Goal: Task Accomplishment & Management: Manage account settings

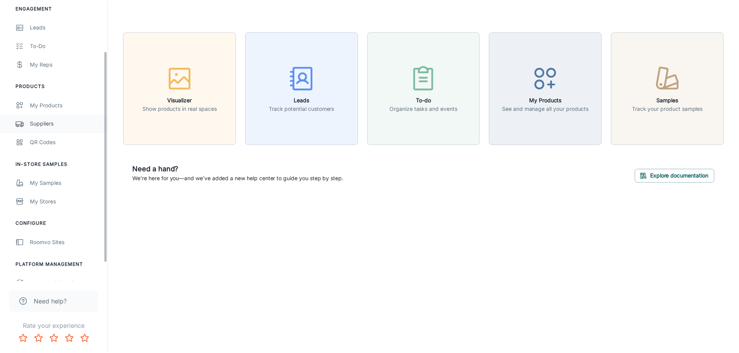
scroll to position [90, 0]
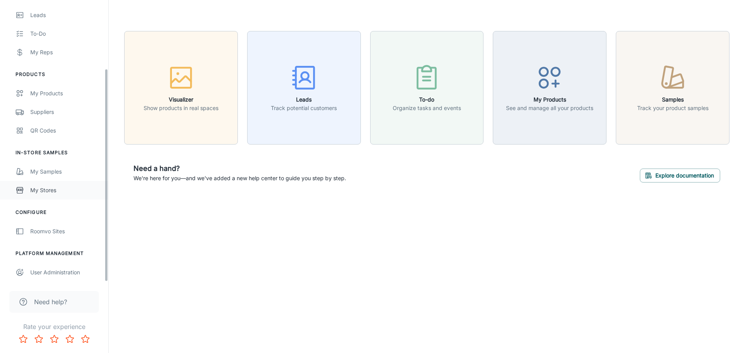
click at [60, 189] on div "My Stores" at bounding box center [65, 190] width 70 height 9
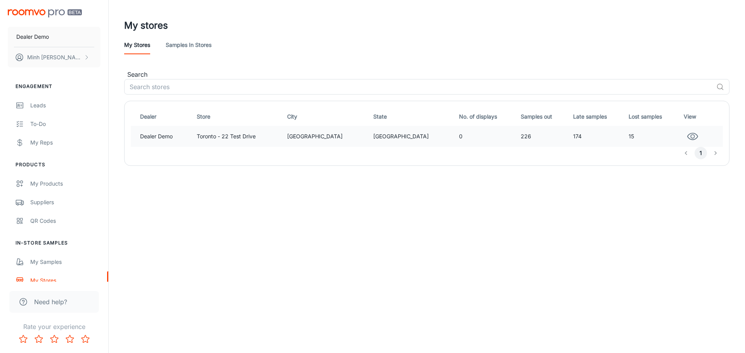
click at [687, 137] on icon "button" at bounding box center [693, 137] width 12 height 12
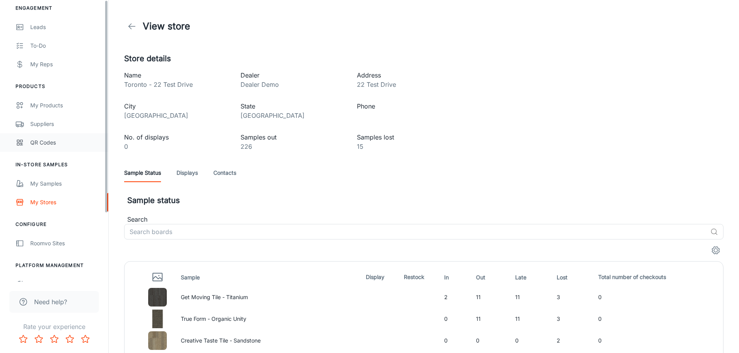
scroll to position [90, 0]
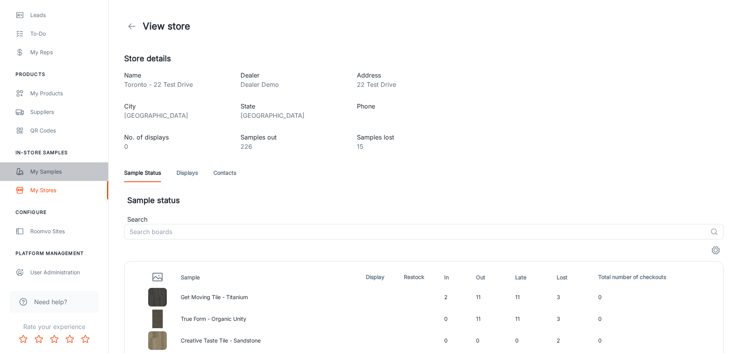
click at [59, 171] on div "My Samples" at bounding box center [65, 172] width 70 height 9
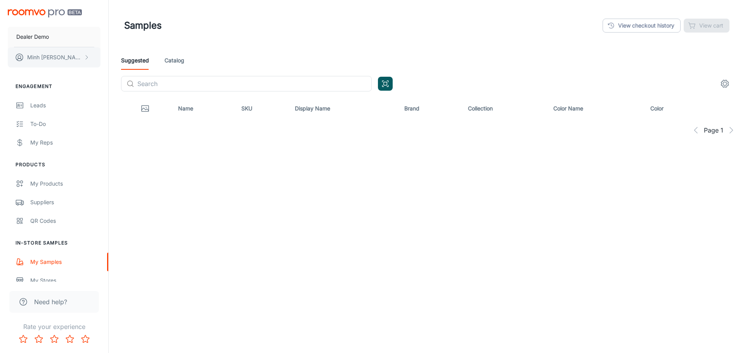
click at [93, 58] on button "[PERSON_NAME]" at bounding box center [54, 57] width 93 height 20
click at [121, 62] on li "User Profile" at bounding box center [121, 56] width 42 height 13
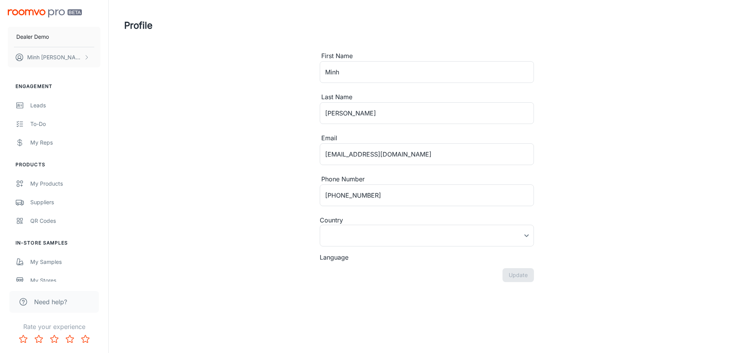
type input "[GEOGRAPHIC_DATA]"
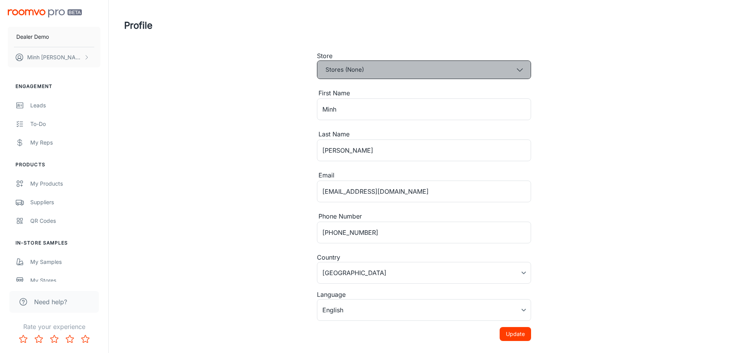
click at [367, 76] on button "Stores (None)" at bounding box center [424, 70] width 214 height 19
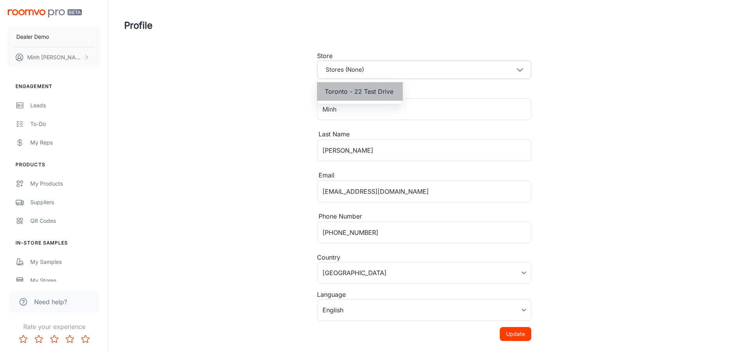
click at [369, 90] on span "Toronto - 22 Test Drive" at bounding box center [359, 91] width 69 height 9
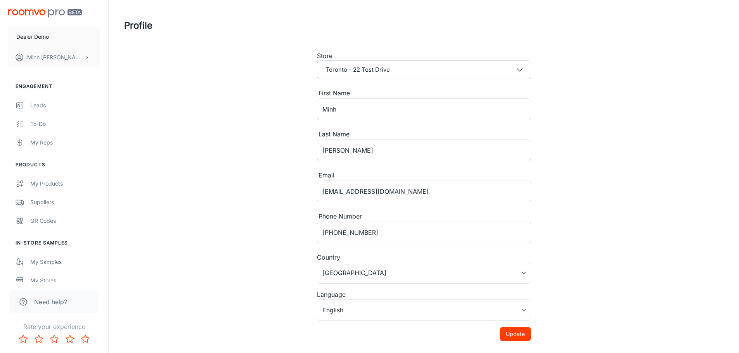
click at [508, 332] on button "Update" at bounding box center [515, 334] width 31 height 14
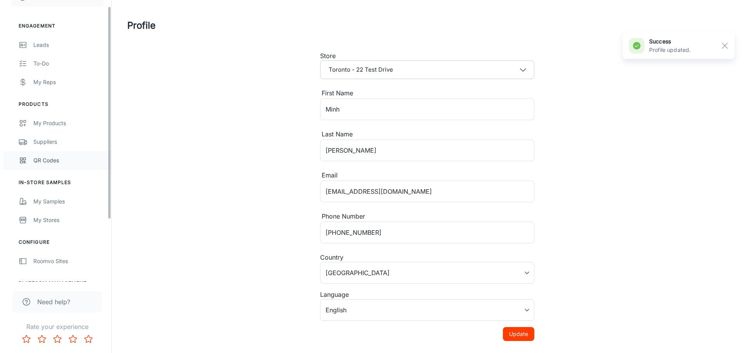
scroll to position [78, 0]
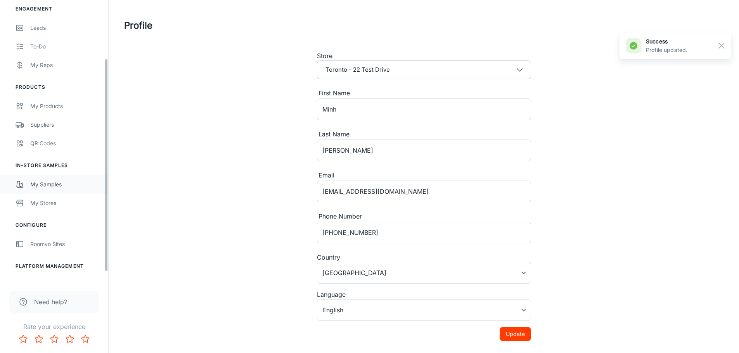
click at [62, 187] on div "My Samples" at bounding box center [65, 184] width 70 height 9
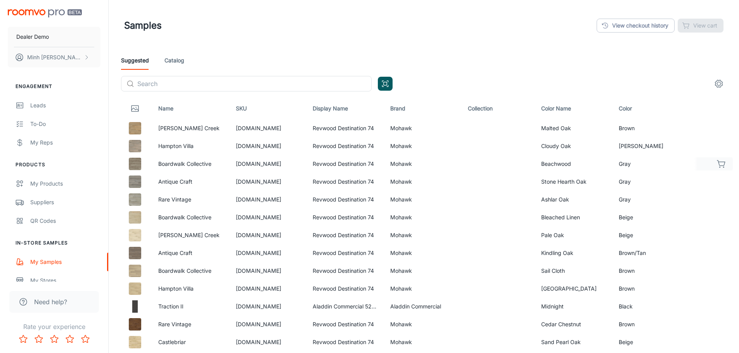
click at [721, 165] on icon "button" at bounding box center [721, 163] width 9 height 9
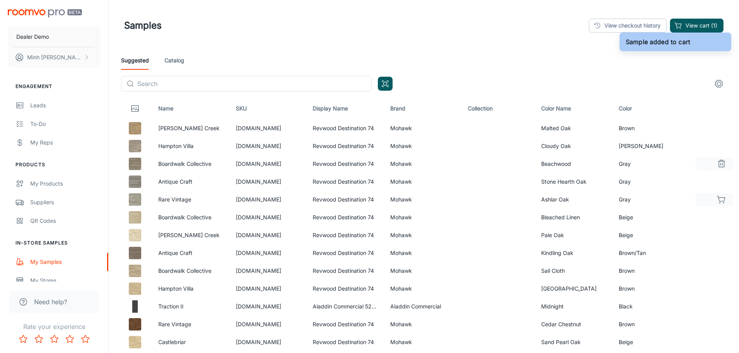
click at [721, 202] on icon "button" at bounding box center [721, 198] width 8 height 5
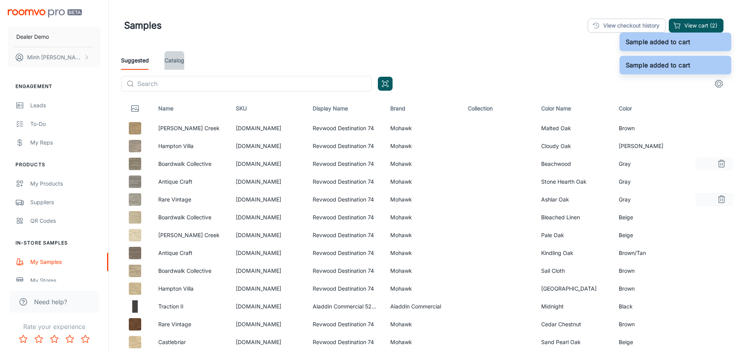
click at [180, 60] on link "Catalog" at bounding box center [174, 60] width 20 height 19
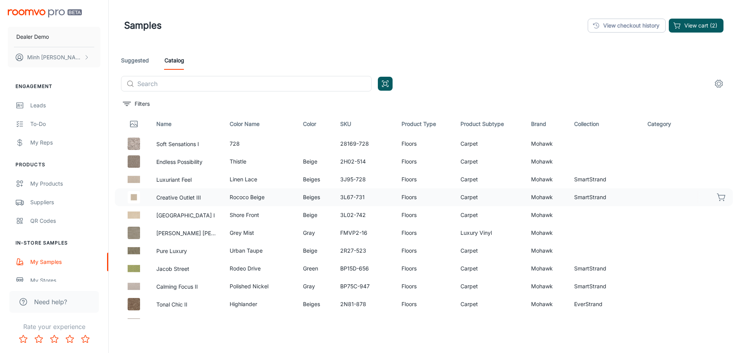
click at [718, 194] on icon "button" at bounding box center [721, 197] width 9 height 9
click at [716, 238] on button "button" at bounding box center [721, 233] width 13 height 13
click at [694, 26] on button "View cart (4)" at bounding box center [696, 26] width 55 height 14
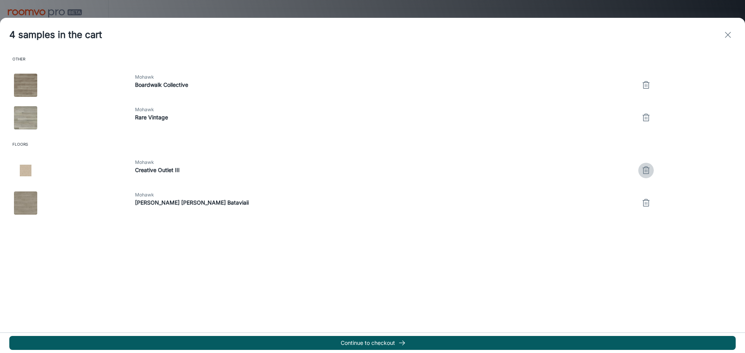
click at [641, 168] on icon "button" at bounding box center [645, 170] width 9 height 9
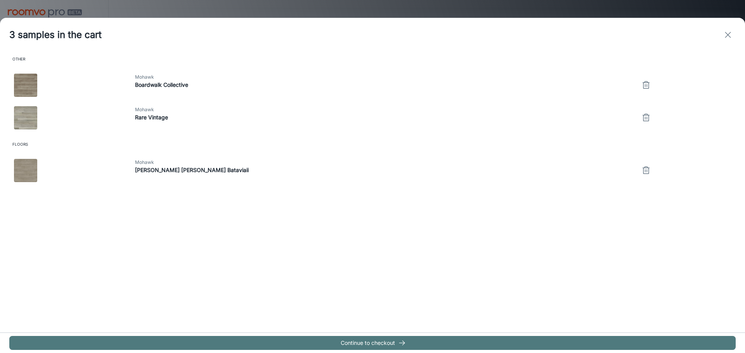
click at [369, 343] on button "Continue to checkout" at bounding box center [372, 343] width 726 height 14
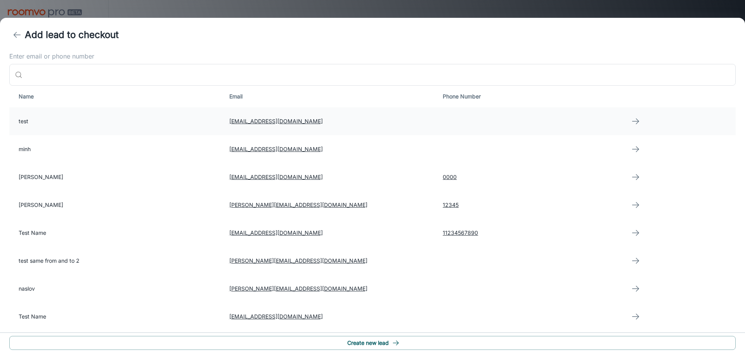
click at [107, 131] on td "test" at bounding box center [116, 121] width 214 height 28
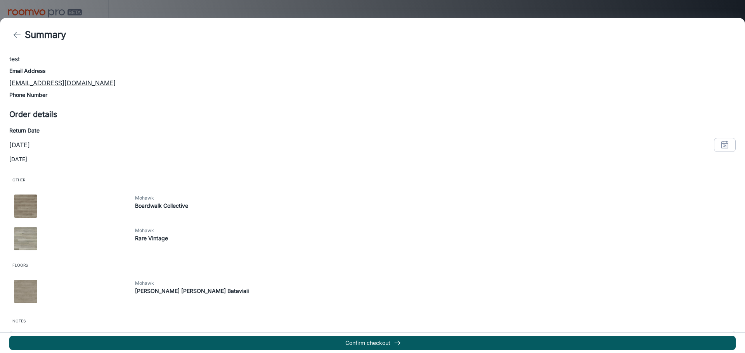
scroll to position [109, 0]
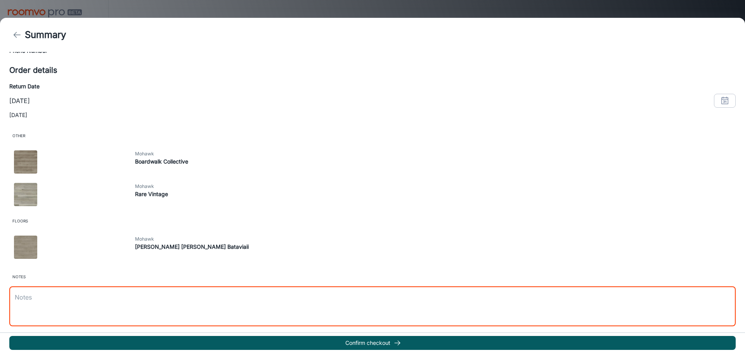
click at [192, 313] on textarea at bounding box center [372, 306] width 715 height 27
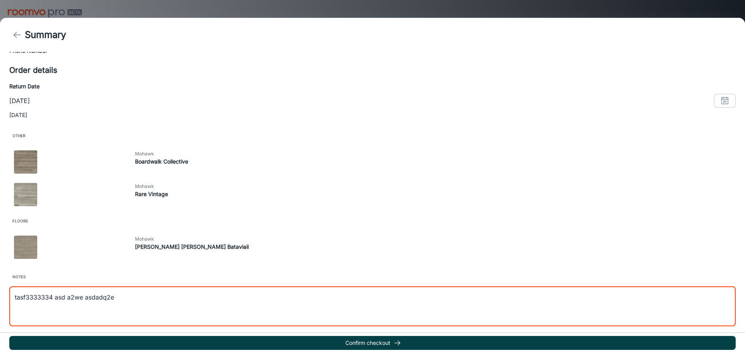
type textarea "tasf3333334 asd a2we asdadq2e"
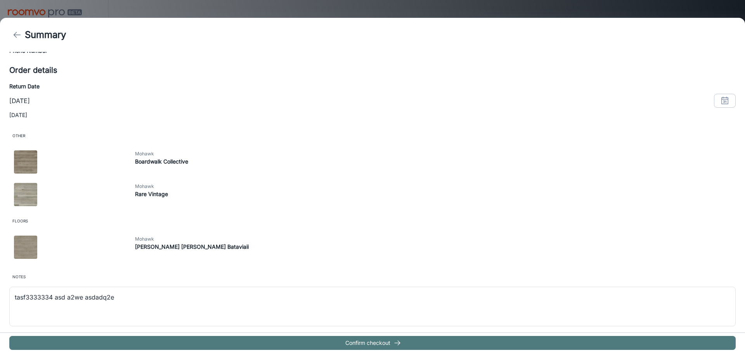
click at [200, 346] on button "Confirm checkout" at bounding box center [372, 343] width 726 height 14
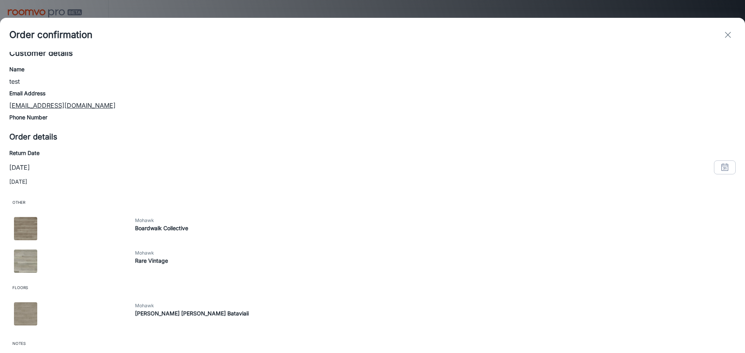
scroll to position [104, 0]
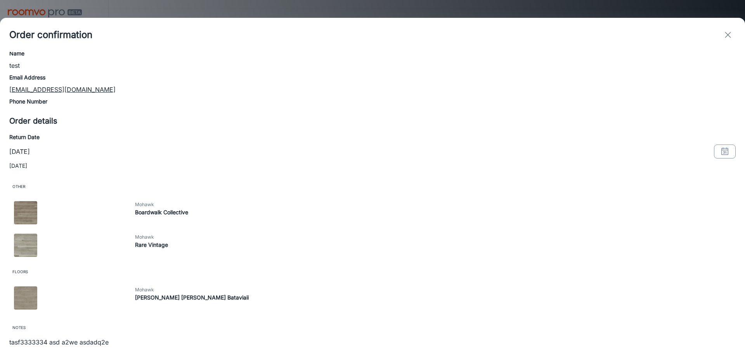
click at [723, 152] on button "button" at bounding box center [725, 152] width 22 height 14
click at [684, 234] on button "18" at bounding box center [683, 232] width 14 height 14
click at [716, 295] on button "OK" at bounding box center [714, 298] width 25 height 14
click at [714, 153] on button "button" at bounding box center [725, 152] width 22 height 14
click at [669, 249] on button "24" at bounding box center [668, 247] width 14 height 14
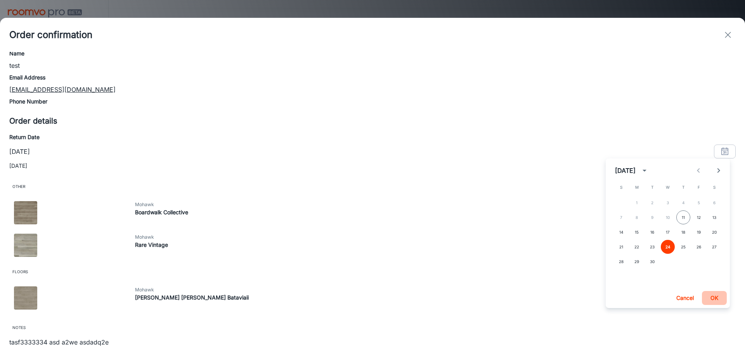
click at [716, 299] on button "OK" at bounding box center [714, 298] width 25 height 14
click at [727, 38] on icon "exit" at bounding box center [727, 34] width 9 height 9
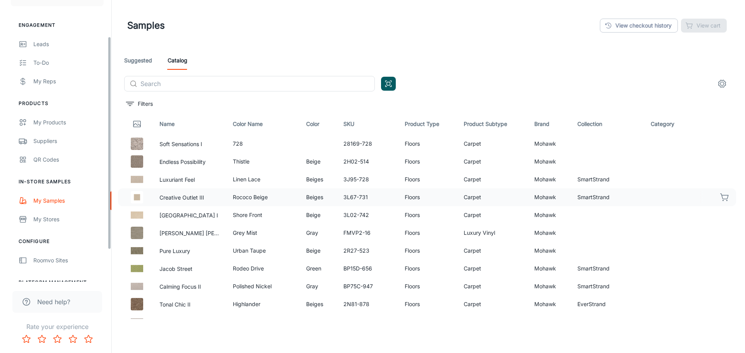
scroll to position [39, 0]
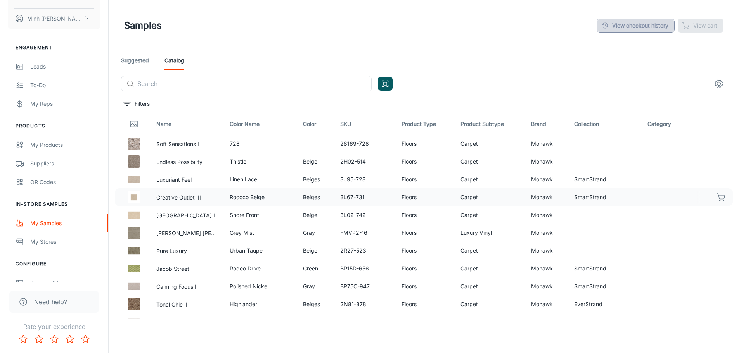
click at [622, 30] on link "View checkout history" at bounding box center [636, 26] width 78 height 14
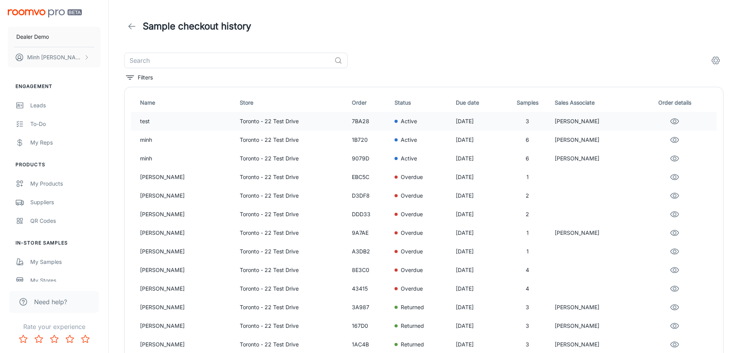
click at [306, 126] on td "Toronto - 22 Test Drive" at bounding box center [293, 121] width 112 height 19
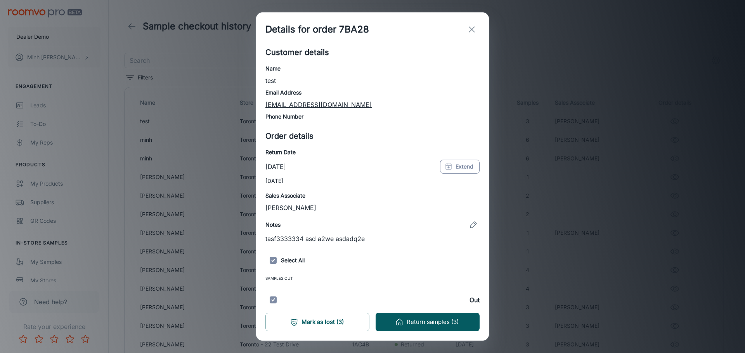
click at [443, 161] on button "Extend" at bounding box center [460, 167] width 40 height 14
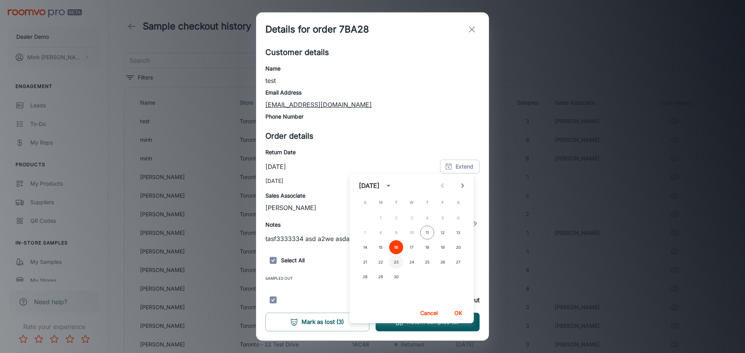
click at [401, 261] on button "23" at bounding box center [396, 262] width 14 height 14
click at [454, 309] on button "OK" at bounding box center [458, 313] width 25 height 14
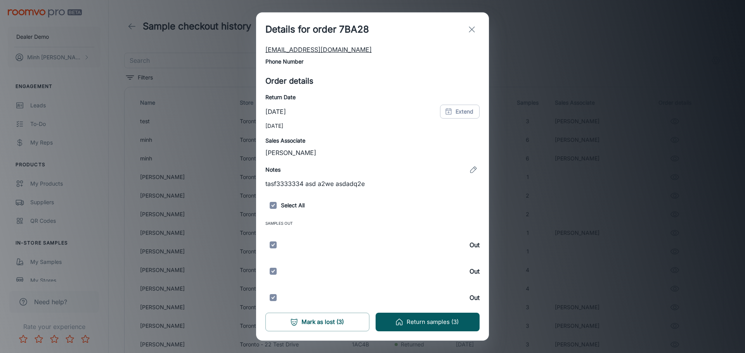
scroll to position [61, 0]
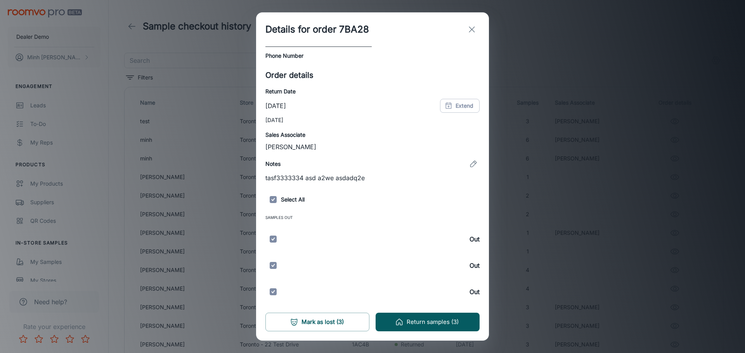
click at [273, 202] on input "checkbox" at bounding box center [273, 200] width 16 height 16
checkbox input "false"
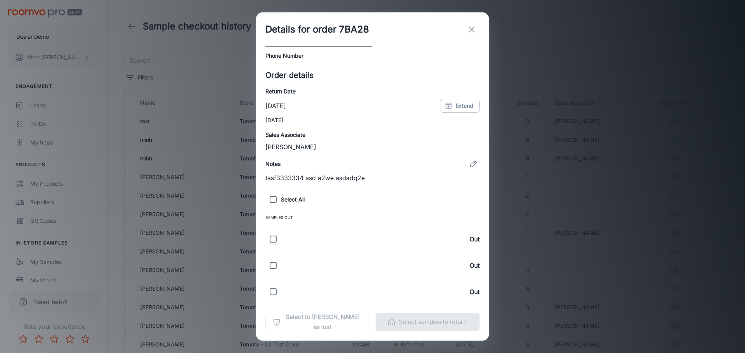
click at [272, 244] on input "checkbox" at bounding box center [273, 239] width 16 height 23
checkbox input "true"
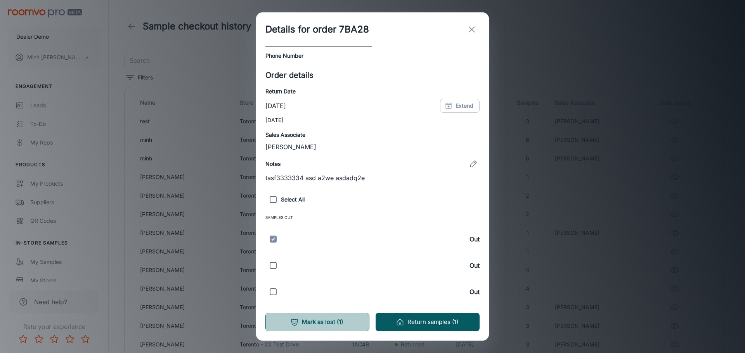
click at [364, 318] on button "Mark as lost (1)" at bounding box center [317, 322] width 104 height 19
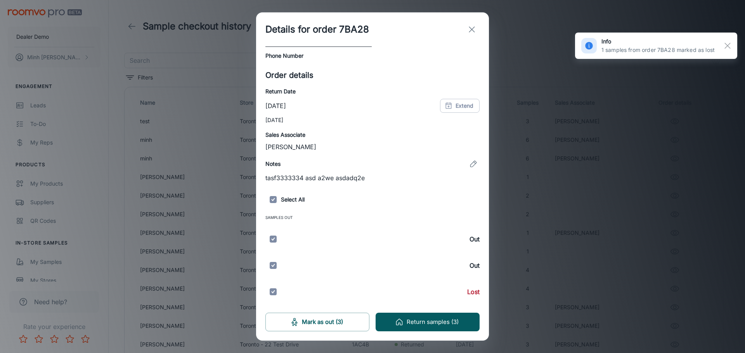
click at [273, 203] on input "checkbox" at bounding box center [273, 200] width 16 height 16
checkbox input "false"
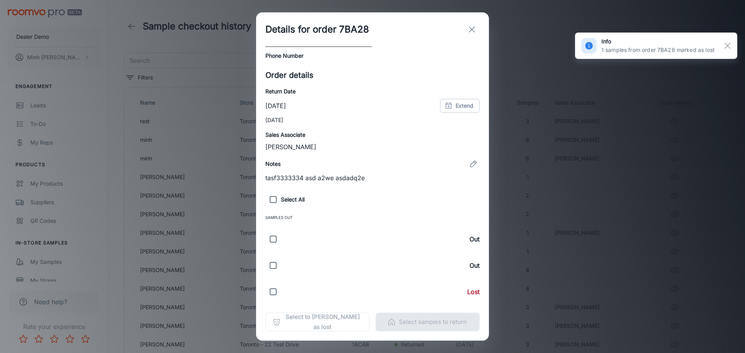
click at [277, 265] on input "checkbox" at bounding box center [273, 265] width 16 height 23
checkbox input "true"
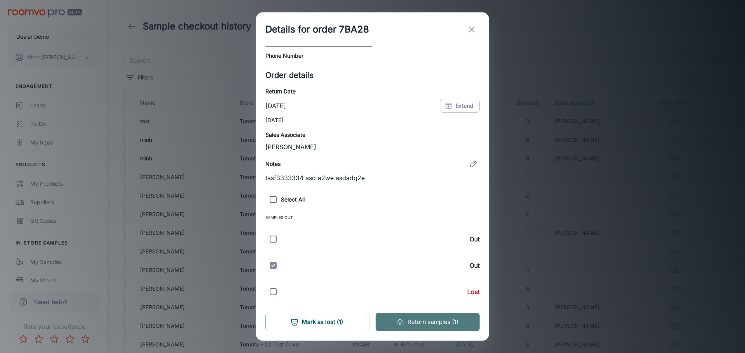
click at [392, 316] on button "Return samples (1)" at bounding box center [427, 322] width 104 height 19
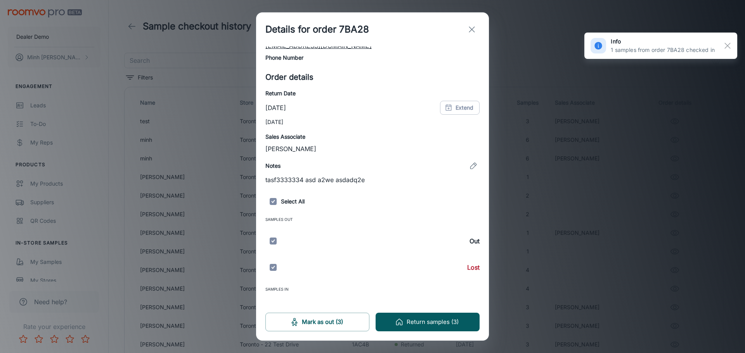
scroll to position [78, 0]
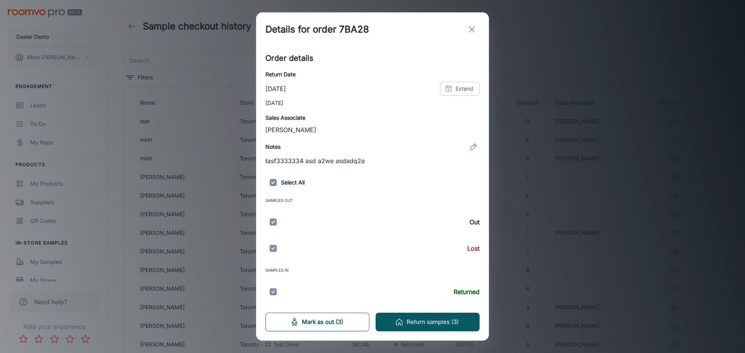
click at [336, 329] on button "Mark as out (3)" at bounding box center [317, 322] width 104 height 19
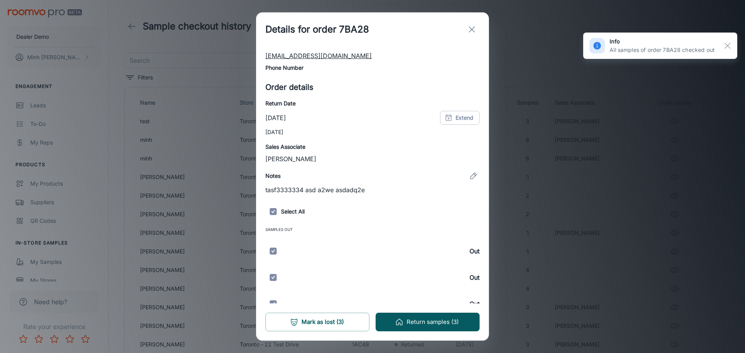
scroll to position [61, 0]
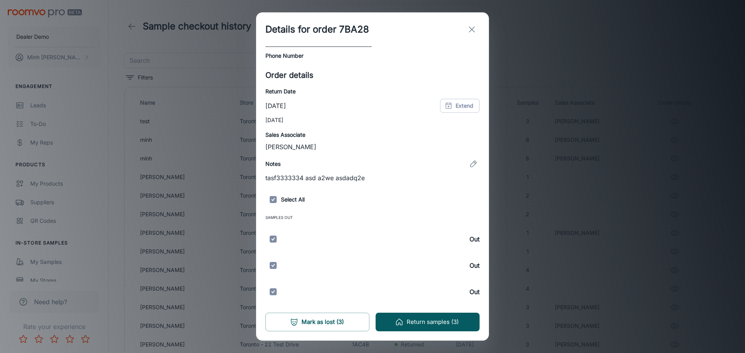
click at [470, 25] on icon "exit" at bounding box center [471, 29] width 9 height 9
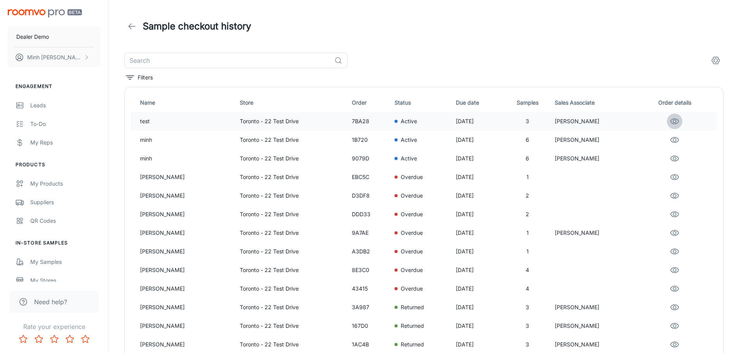
click at [678, 119] on icon "eye" at bounding box center [675, 121] width 8 height 5
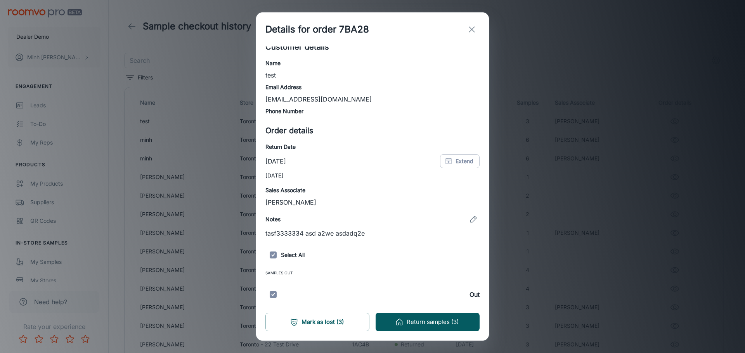
scroll to position [0, 0]
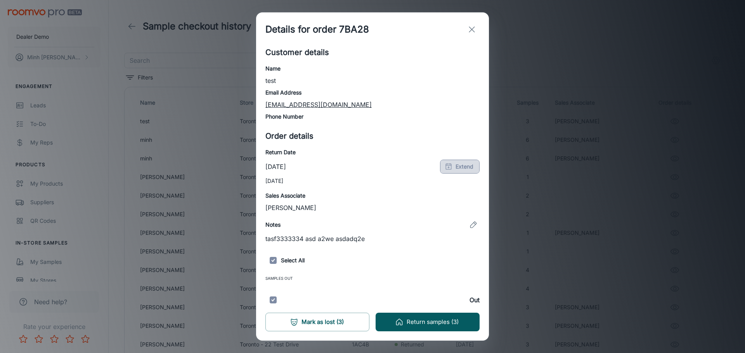
click at [446, 168] on icon "button" at bounding box center [449, 167] width 8 height 8
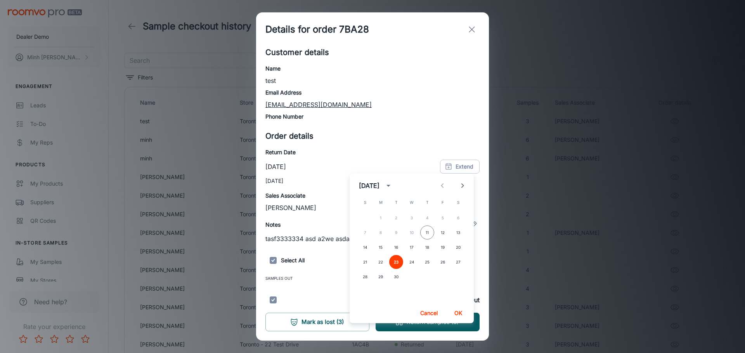
click at [412, 232] on div "7 8 9 10 11 12 13" at bounding box center [411, 233] width 124 height 14
click at [425, 232] on button "11" at bounding box center [427, 233] width 14 height 14
click at [455, 318] on button "OK" at bounding box center [458, 313] width 25 height 14
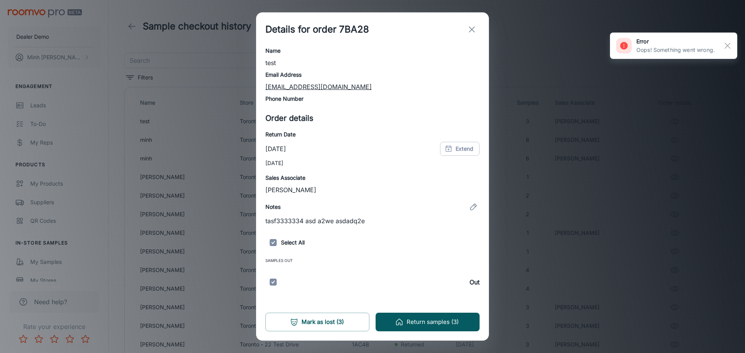
scroll to position [61, 0]
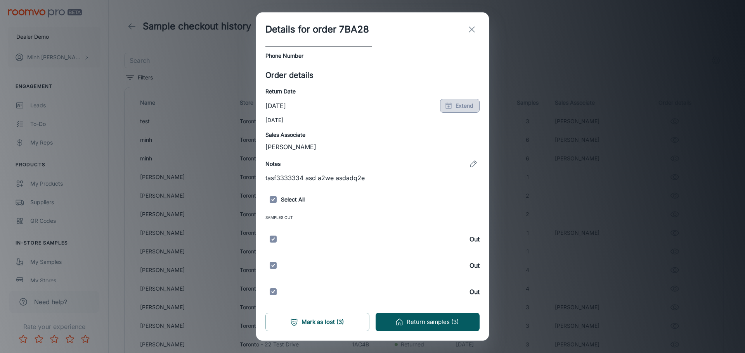
click at [445, 108] on icon "button" at bounding box center [449, 106] width 8 height 8
click at [436, 173] on button "12" at bounding box center [443, 172] width 14 height 14
click at [455, 253] on button "OK" at bounding box center [458, 253] width 25 height 14
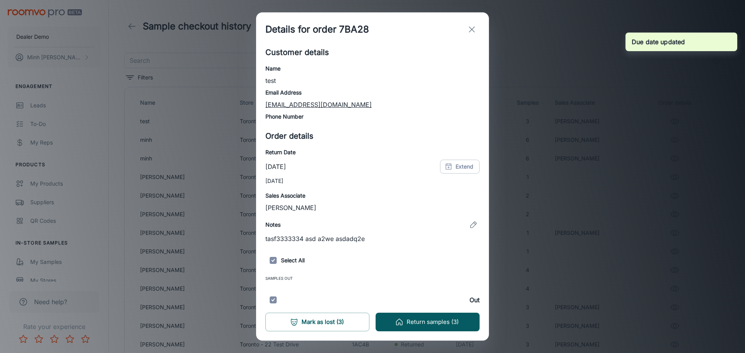
click at [102, 119] on div "Details for order 7BA28 Customer details Name test Email Address philipnguyen@l…" at bounding box center [372, 176] width 745 height 353
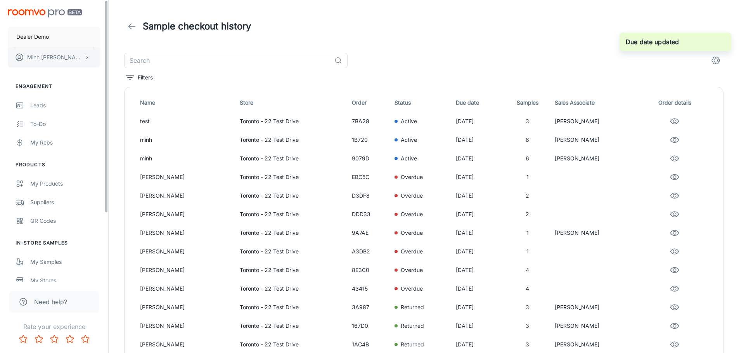
click at [87, 63] on button "[PERSON_NAME]" at bounding box center [54, 57] width 93 height 20
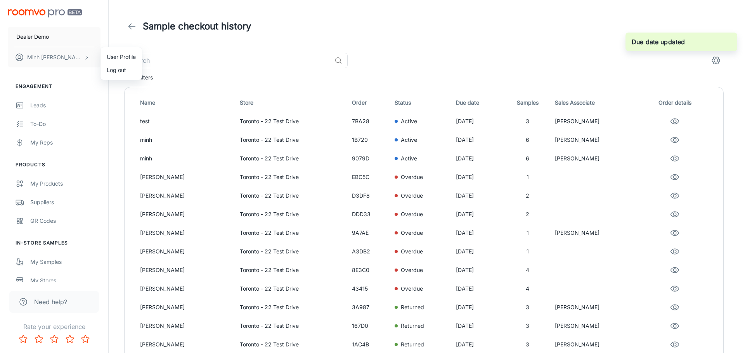
click at [113, 71] on li "Log out" at bounding box center [121, 70] width 42 height 13
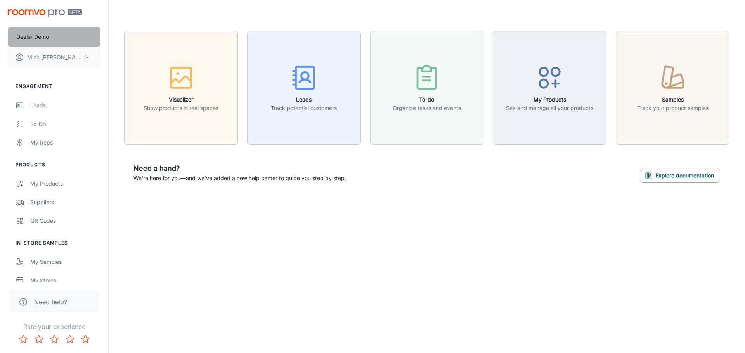
click at [66, 34] on button "Dealer Demo" at bounding box center [54, 37] width 93 height 20
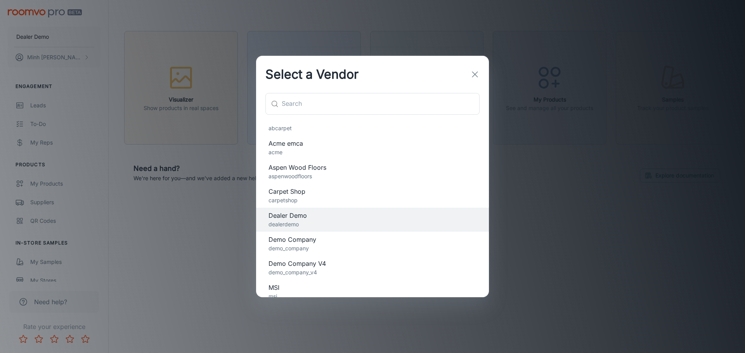
click at [344, 242] on span "Demo Company" at bounding box center [372, 239] width 208 height 9
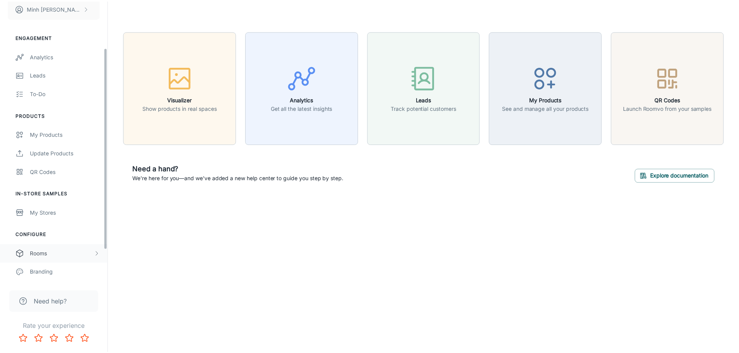
scroll to position [109, 0]
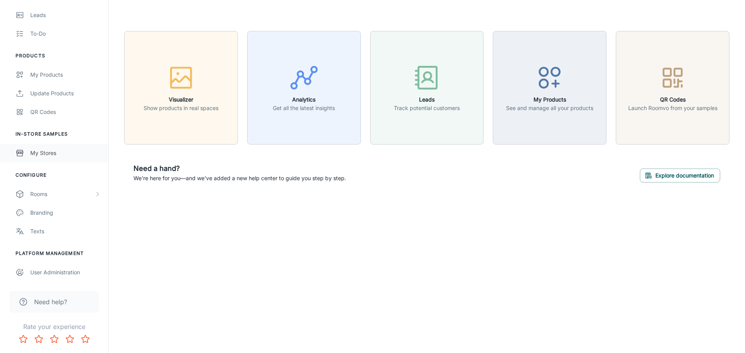
click at [61, 157] on div "My Stores" at bounding box center [65, 153] width 70 height 9
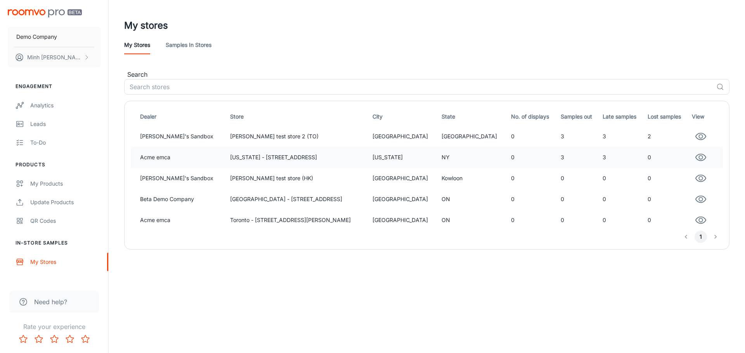
click at [695, 162] on icon "button" at bounding box center [701, 158] width 12 height 12
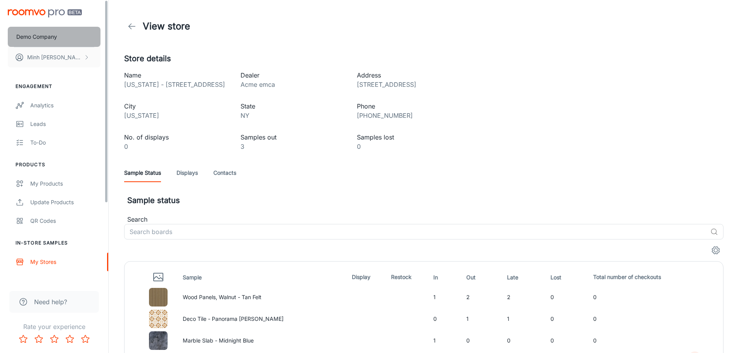
click at [80, 42] on button "Demo Company" at bounding box center [54, 37] width 93 height 20
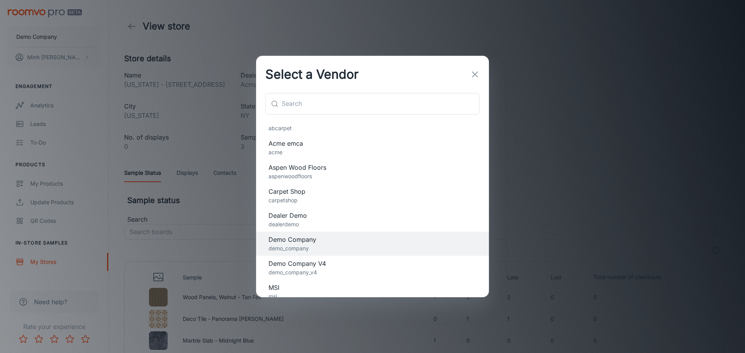
click at [95, 59] on div "Select a Vendor ​ ​ abcarpet Acme emca acme Aspen Wood Floors aspenwoodfloors C…" at bounding box center [372, 176] width 745 height 353
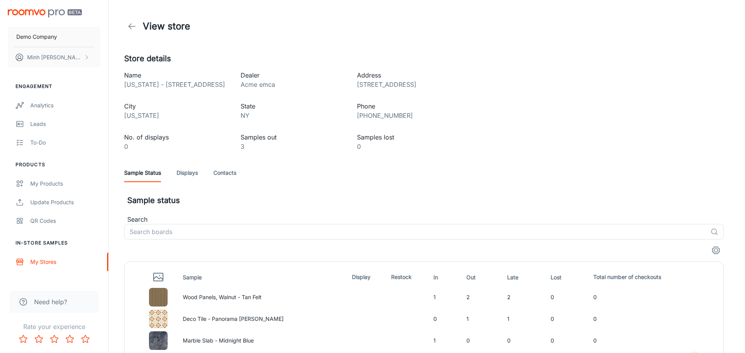
click at [83, 61] on button "[PERSON_NAME]" at bounding box center [54, 57] width 93 height 20
click at [106, 60] on li "User Profile" at bounding box center [121, 56] width 42 height 13
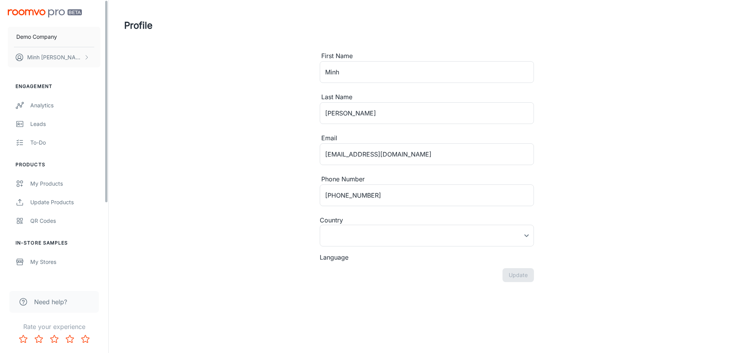
type input "[GEOGRAPHIC_DATA]"
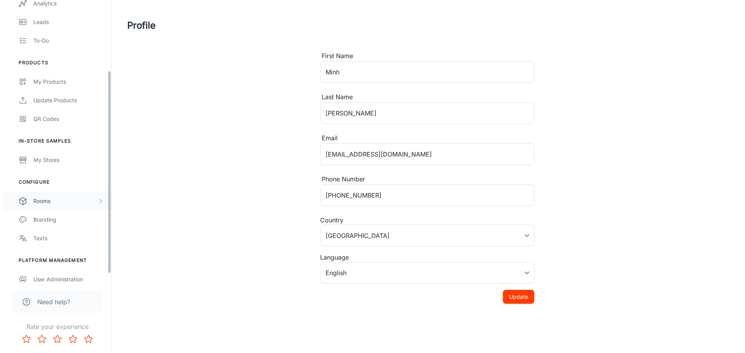
scroll to position [109, 0]
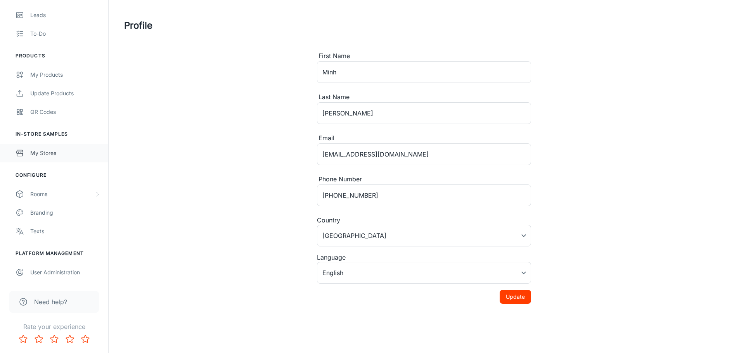
click at [57, 156] on div "My Stores" at bounding box center [65, 153] width 70 height 9
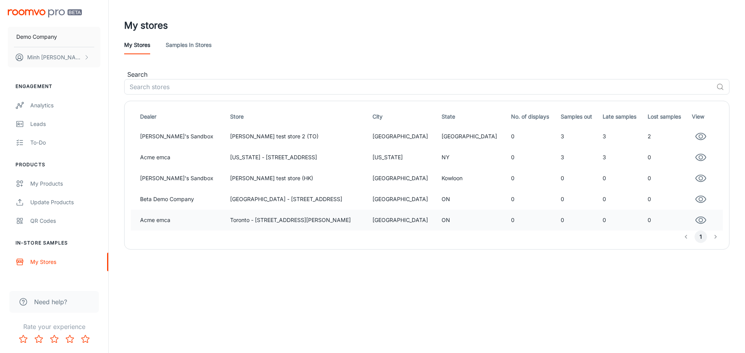
click at [695, 219] on icon "button" at bounding box center [701, 221] width 12 height 12
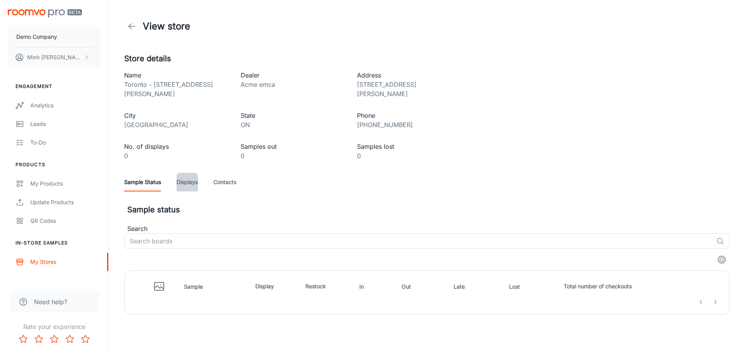
click at [194, 174] on link "Displays" at bounding box center [186, 182] width 21 height 19
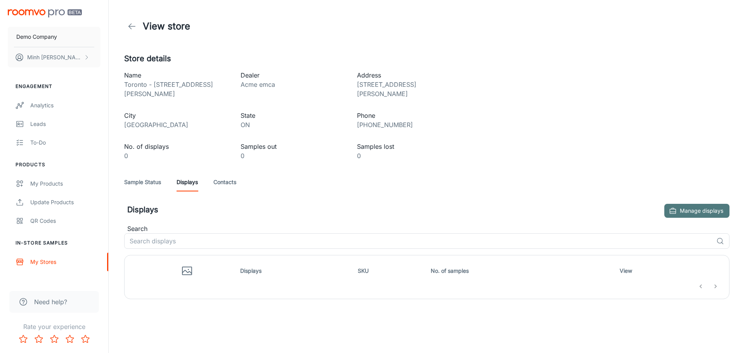
click at [689, 204] on button "Manage displays" at bounding box center [696, 211] width 65 height 14
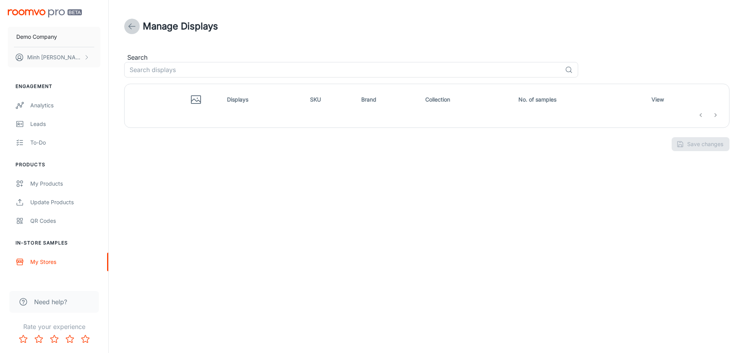
click at [131, 25] on icon at bounding box center [131, 26] width 9 height 9
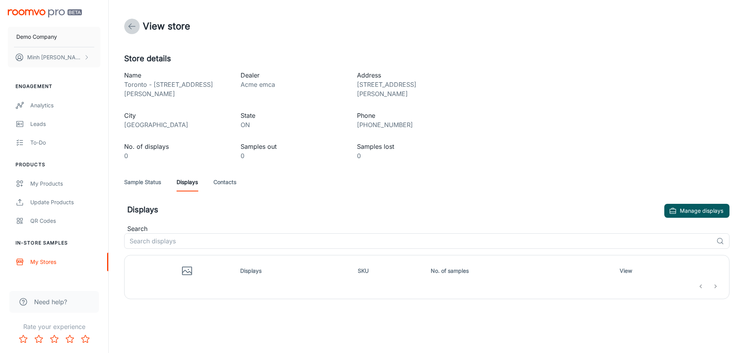
click at [131, 25] on icon at bounding box center [131, 26] width 9 height 9
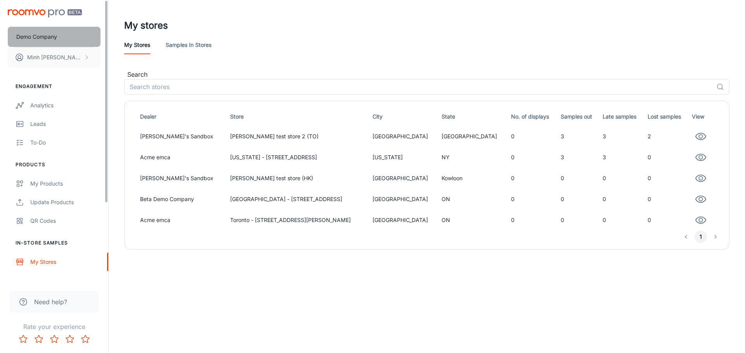
click at [51, 40] on p "Demo Company" at bounding box center [36, 37] width 41 height 9
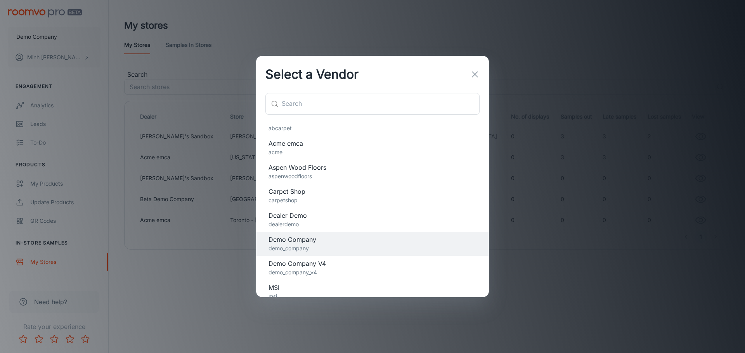
click at [320, 216] on span "Dealer Demo" at bounding box center [372, 215] width 208 height 9
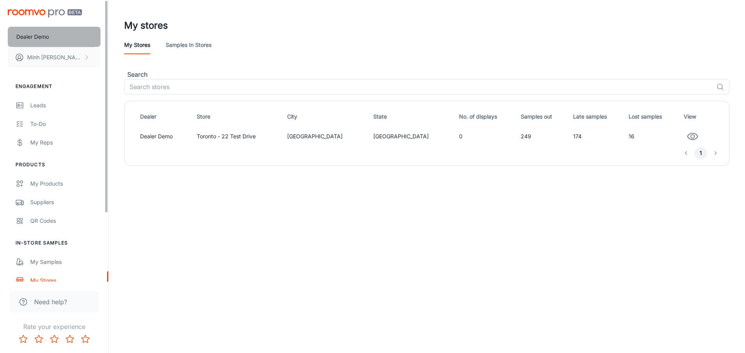
click at [63, 36] on button "Dealer Demo" at bounding box center [54, 37] width 93 height 20
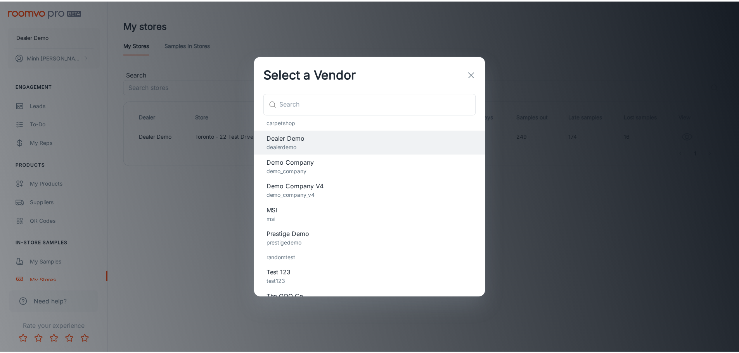
scroll to position [93, 0]
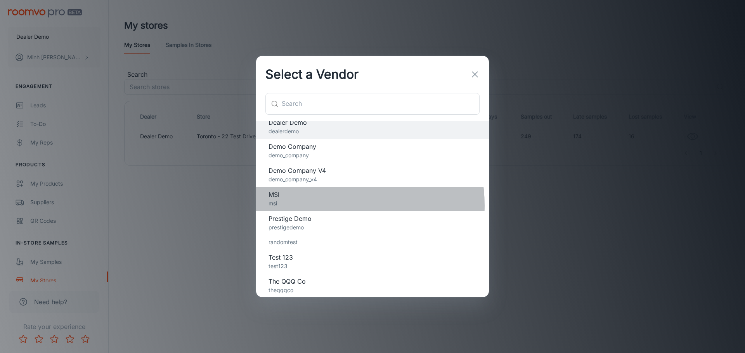
click at [327, 206] on p "msi" at bounding box center [372, 203] width 208 height 9
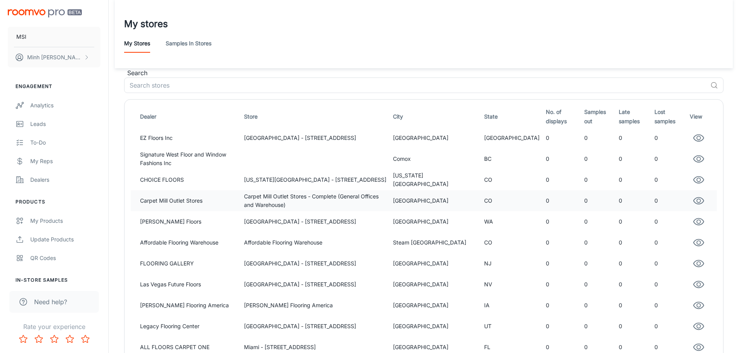
scroll to position [0, 0]
click at [550, 120] on th "No. of displays" at bounding box center [562, 118] width 38 height 22
click at [546, 121] on th "No. of displays" at bounding box center [562, 118] width 38 height 22
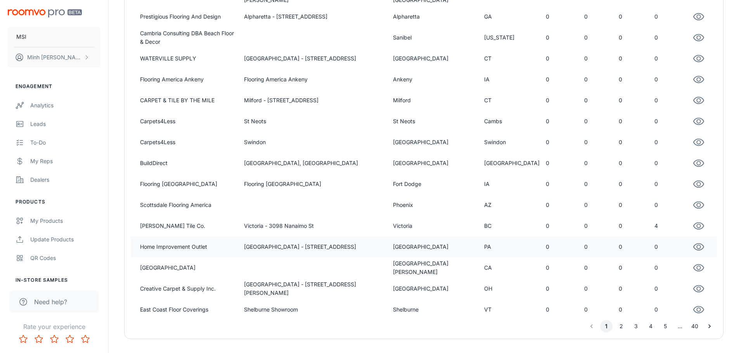
scroll to position [496, 0]
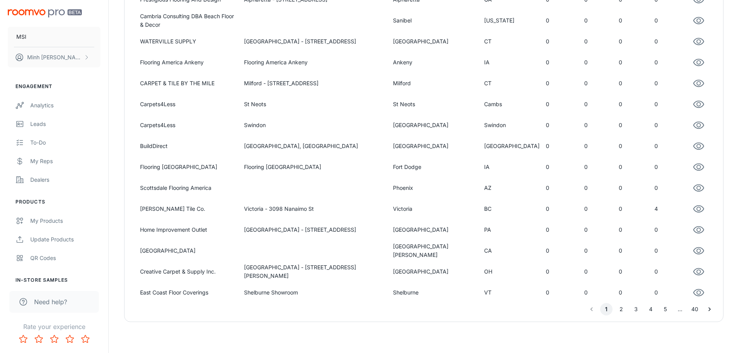
click at [664, 312] on button "5" at bounding box center [665, 309] width 12 height 12
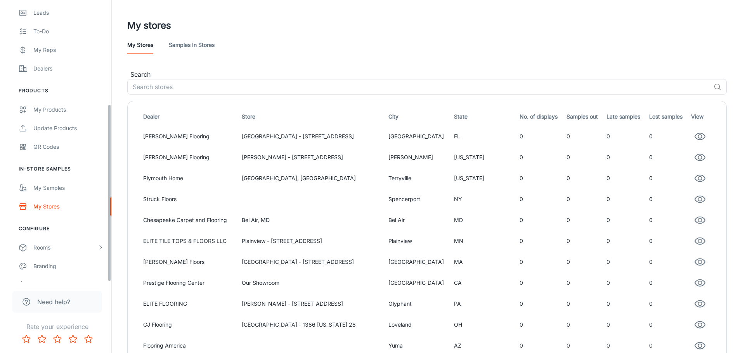
scroll to position [0, 0]
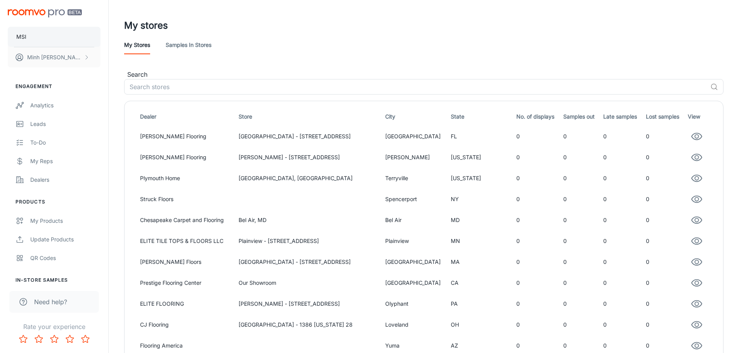
click at [57, 36] on button "MSI" at bounding box center [54, 37] width 93 height 20
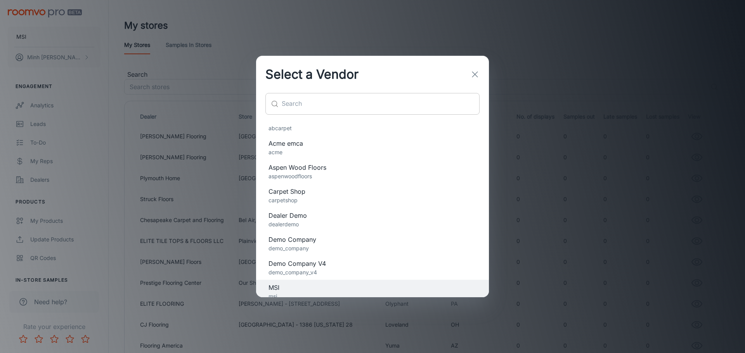
click at [330, 111] on input "text" at bounding box center [381, 104] width 198 height 22
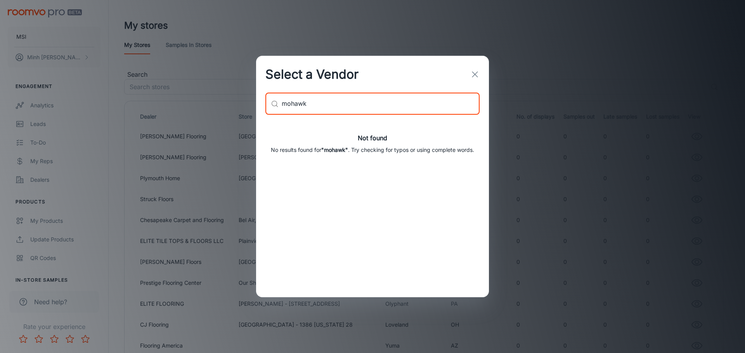
type input "mohawk"
click at [156, 173] on div "Select a Vendor ​ mohawk ​ Not found No results found for "mohawk" . Try checki…" at bounding box center [372, 176] width 745 height 353
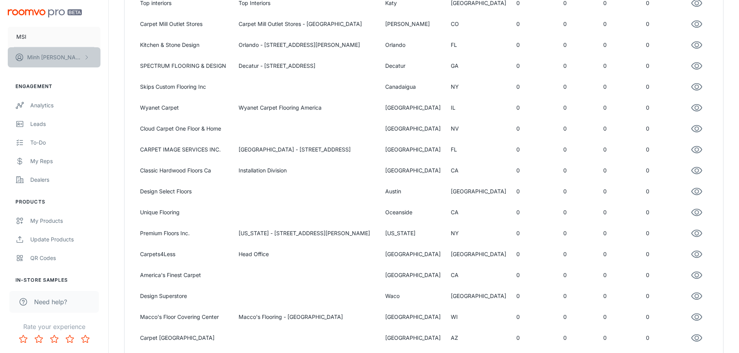
click at [68, 52] on button "[PERSON_NAME]" at bounding box center [54, 57] width 93 height 20
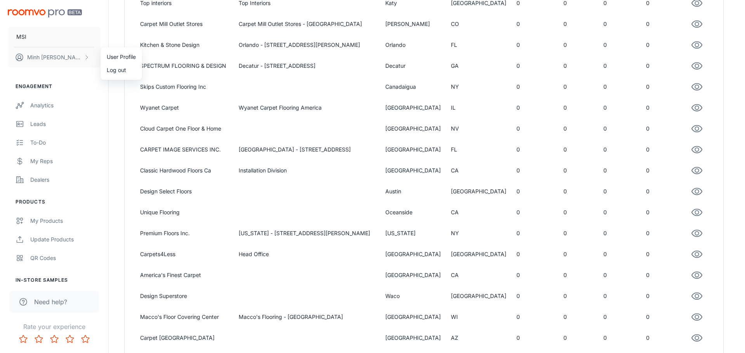
click at [118, 71] on li "Log out" at bounding box center [121, 70] width 42 height 13
